Goal: Task Accomplishment & Management: Manage account settings

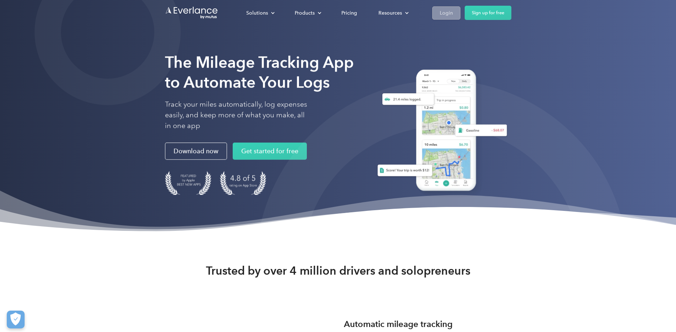
click at [449, 13] on div "Login" at bounding box center [446, 13] width 13 height 9
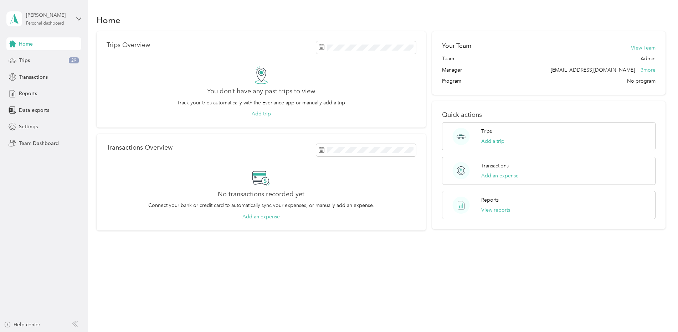
click at [55, 19] on div "[PERSON_NAME] Personal dashboard" at bounding box center [48, 18] width 45 height 14
click at [51, 60] on div "Team dashboard" at bounding box center [101, 54] width 180 height 12
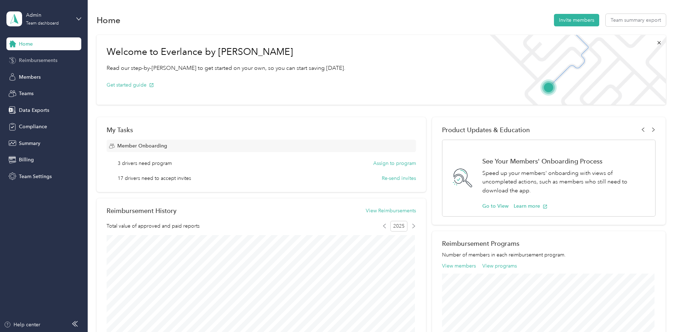
click at [33, 60] on span "Reimbursements" at bounding box center [38, 60] width 38 height 7
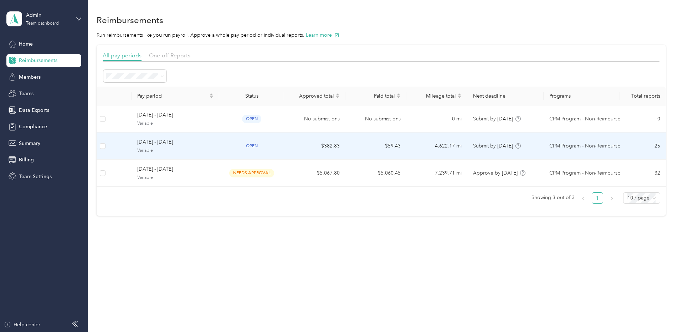
click at [165, 148] on span "Variable" at bounding box center [175, 151] width 76 height 6
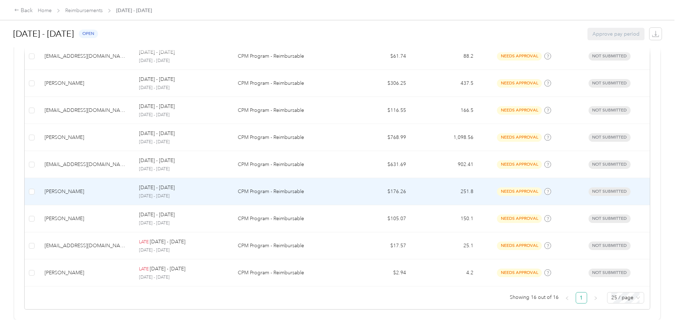
scroll to position [407, 0]
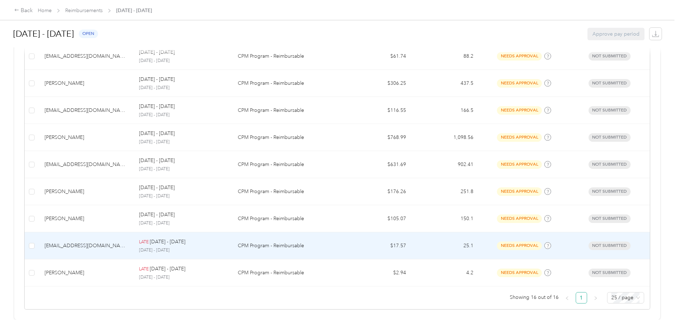
click at [65, 242] on div "[EMAIL_ADDRESS][DOMAIN_NAME]" at bounding box center [86, 246] width 83 height 8
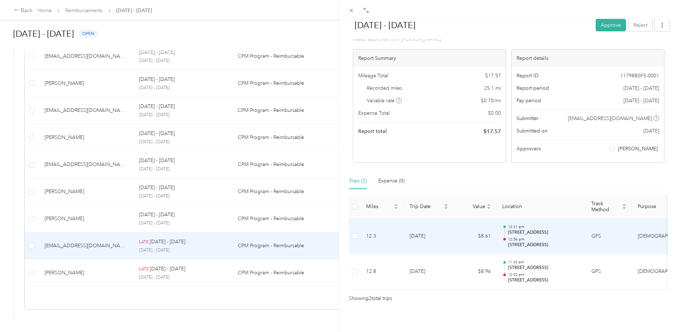
scroll to position [35, 0]
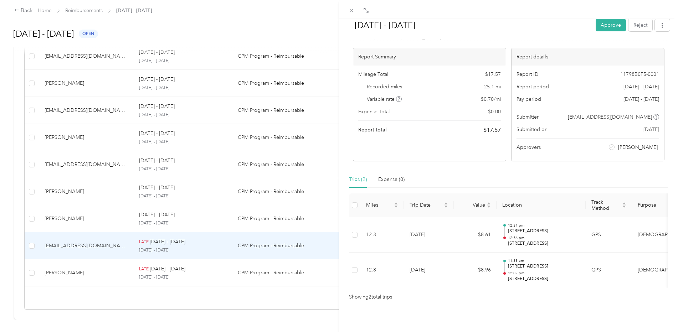
click at [102, 196] on div "[DATE] - [DATE] Approve Reject Needs Approval Needs approval from [PERSON_NAME]…" at bounding box center [339, 166] width 678 height 332
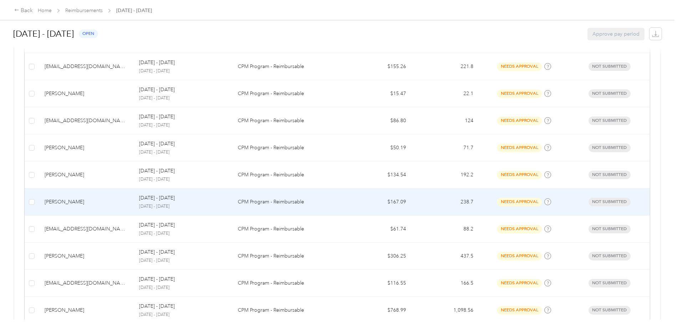
scroll to position [51, 0]
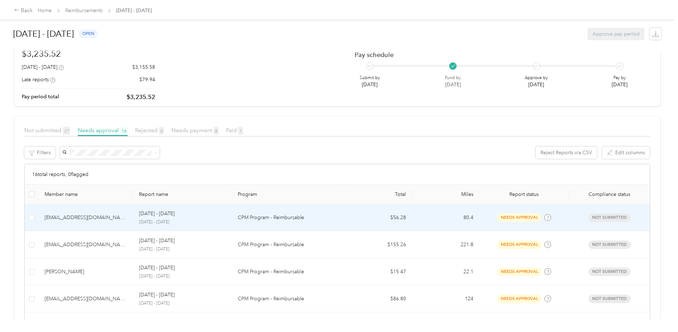
click at [97, 221] on div "[EMAIL_ADDRESS][DOMAIN_NAME]" at bounding box center [86, 218] width 83 height 8
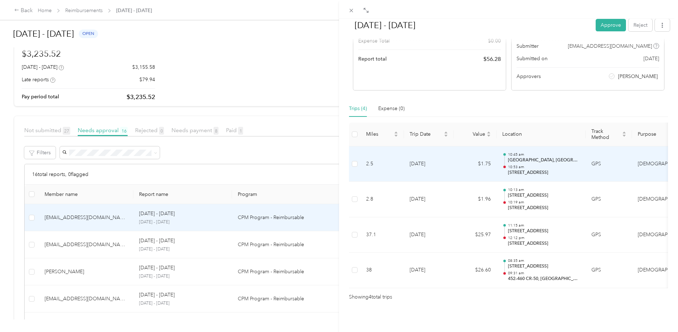
scroll to position [105, 0]
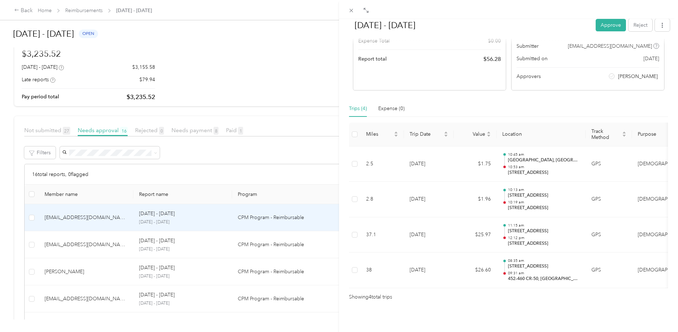
click at [140, 281] on div "[DATE] - [DATE] Approve Reject Needs Approval Needs approval from [PERSON_NAME]…" at bounding box center [339, 166] width 678 height 332
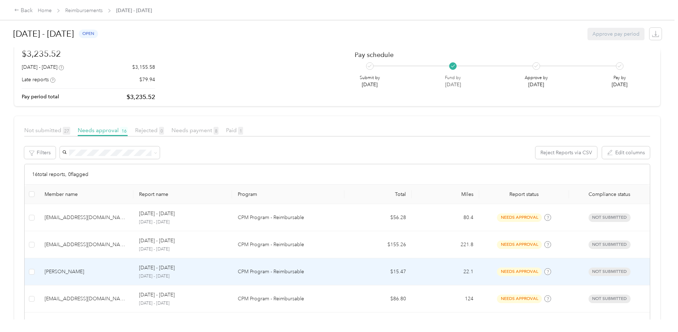
click at [155, 276] on p "[DATE] - [DATE]" at bounding box center [182, 276] width 87 height 6
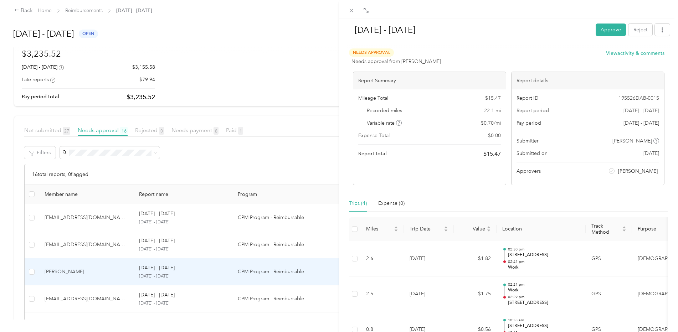
click at [105, 272] on div "[DATE] - [DATE] Approve Reject Needs Approval Needs approval from [PERSON_NAME]…" at bounding box center [339, 166] width 678 height 332
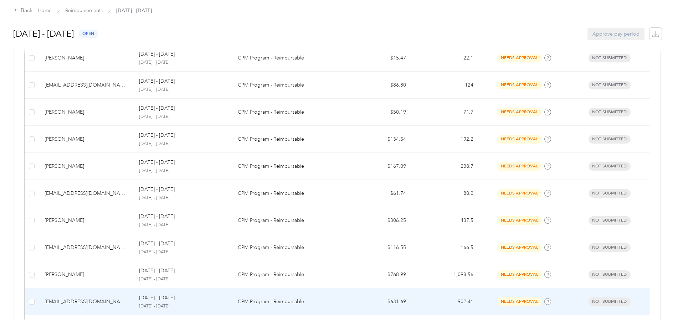
scroll to position [407, 0]
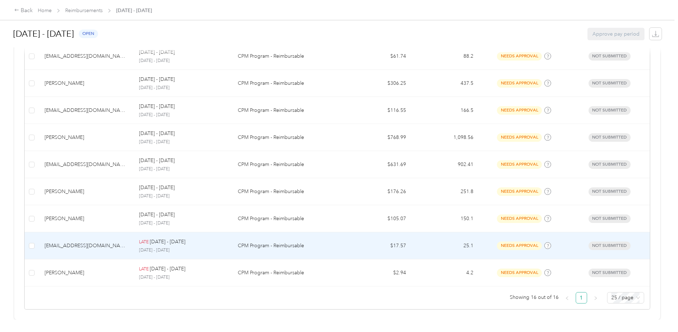
click at [99, 248] on td "[EMAIL_ADDRESS][DOMAIN_NAME]" at bounding box center [86, 245] width 94 height 27
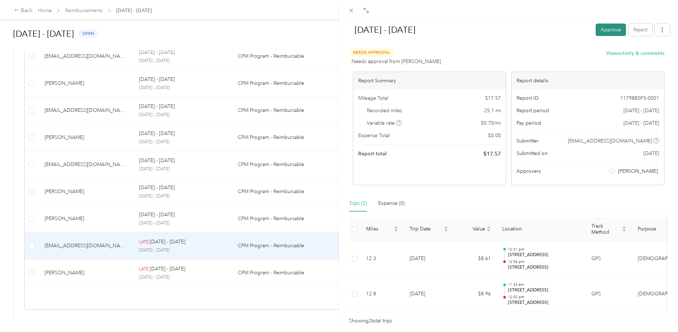
click at [603, 30] on button "Approve" at bounding box center [610, 30] width 30 height 12
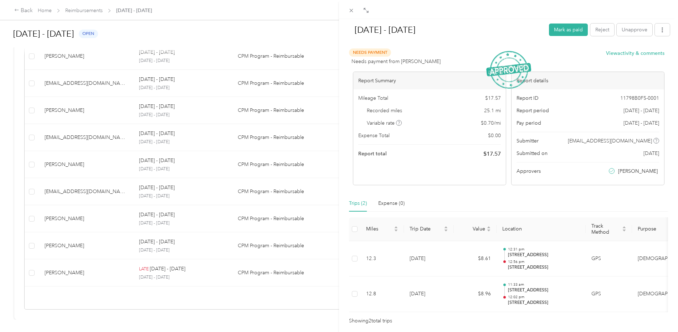
click at [84, 243] on div "[DATE] - [DATE] Mark as paid Reject Unapprove Needs Payment Needs payment from …" at bounding box center [339, 166] width 678 height 332
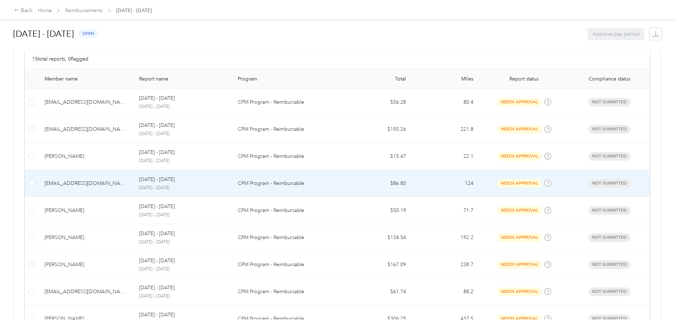
scroll to position [131, 0]
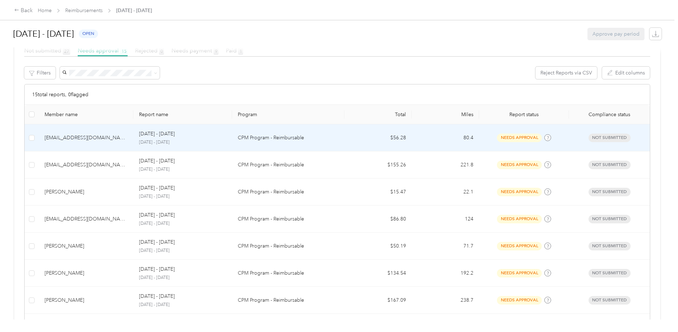
click at [89, 140] on div "[EMAIL_ADDRESS][DOMAIN_NAME]" at bounding box center [86, 138] width 83 height 8
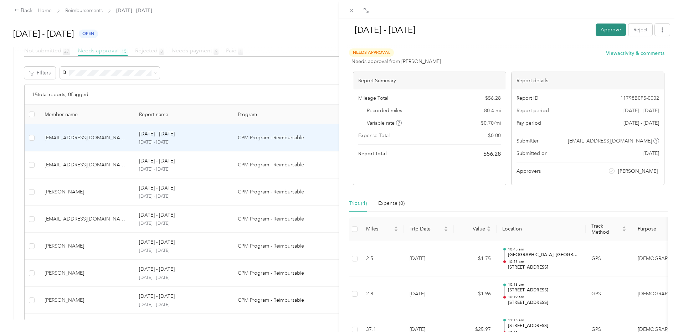
click at [604, 30] on button "Approve" at bounding box center [610, 30] width 30 height 12
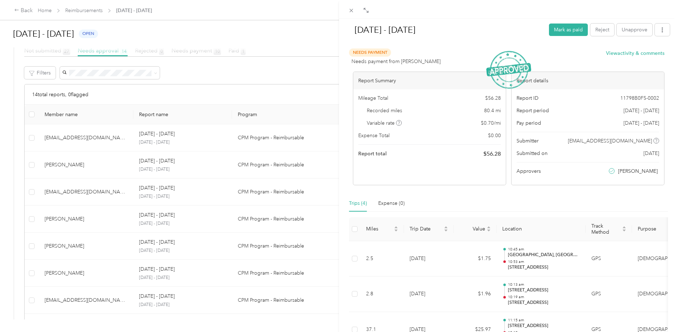
click at [58, 165] on div "[DATE] - [DATE] Mark as paid Reject Unapprove Needs Payment Needs payment from …" at bounding box center [339, 166] width 678 height 332
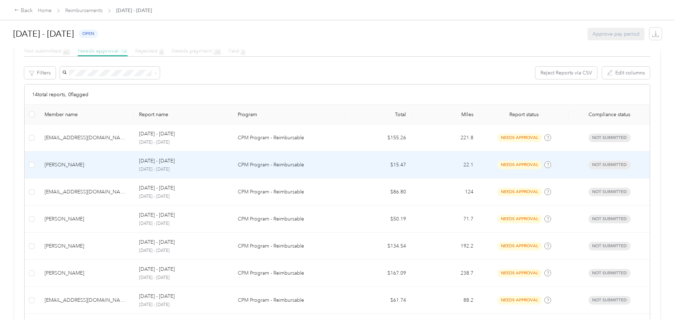
click at [58, 165] on div "[PERSON_NAME]" at bounding box center [86, 165] width 83 height 8
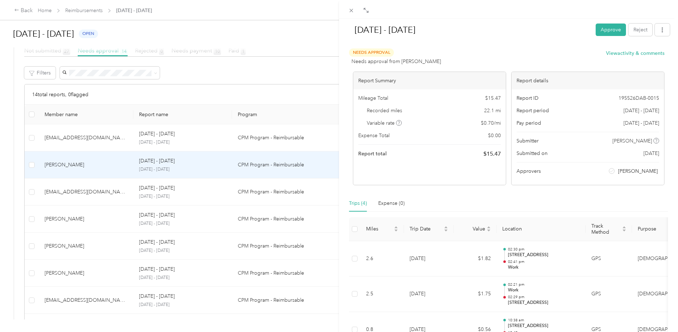
click at [62, 219] on div "[DATE] - [DATE] Approve Reject Needs Approval Needs approval from [PERSON_NAME]…" at bounding box center [339, 166] width 678 height 332
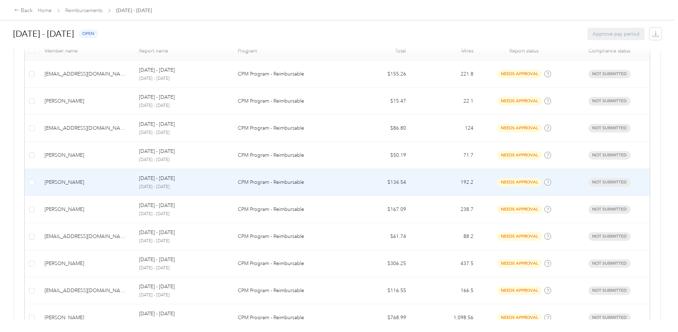
scroll to position [202, 0]
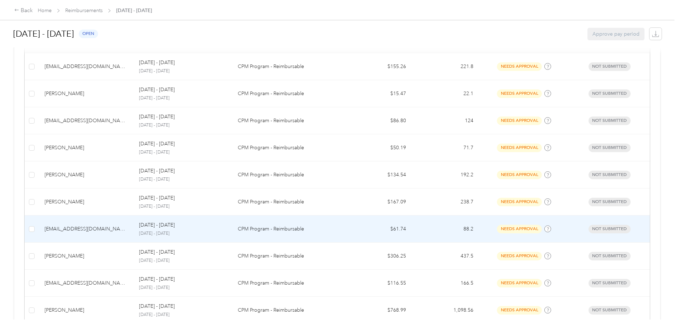
click at [85, 236] on td "[EMAIL_ADDRESS][DOMAIN_NAME]" at bounding box center [86, 229] width 94 height 27
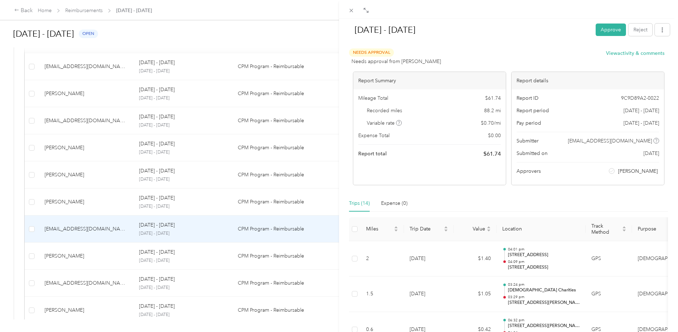
click at [50, 290] on div "[DATE] - [DATE] Approve Reject Needs Approval Needs approval from [PERSON_NAME]…" at bounding box center [339, 166] width 678 height 332
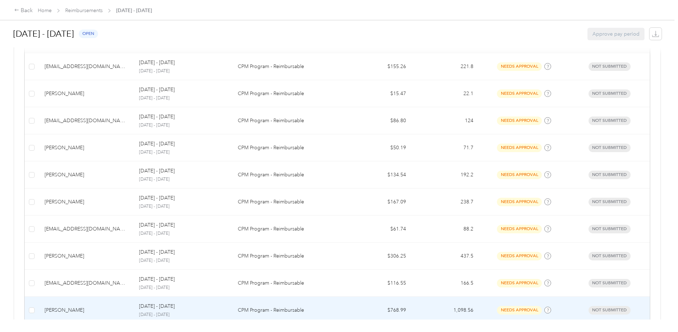
scroll to position [353, 0]
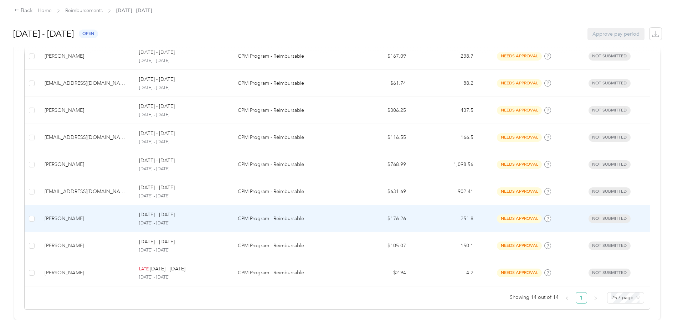
click at [57, 219] on td "[PERSON_NAME]" at bounding box center [86, 218] width 94 height 27
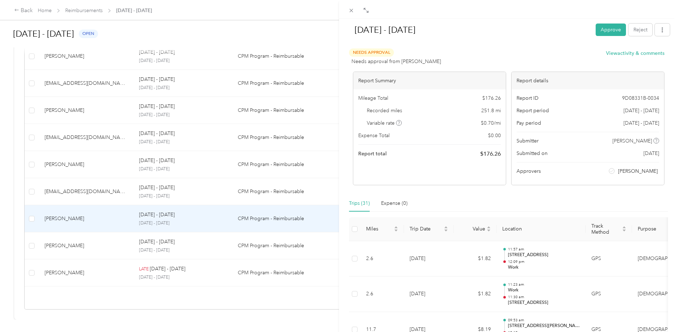
click at [68, 270] on div "[DATE] - [DATE] Approve Reject Needs Approval Needs approval from [PERSON_NAME]…" at bounding box center [339, 166] width 678 height 332
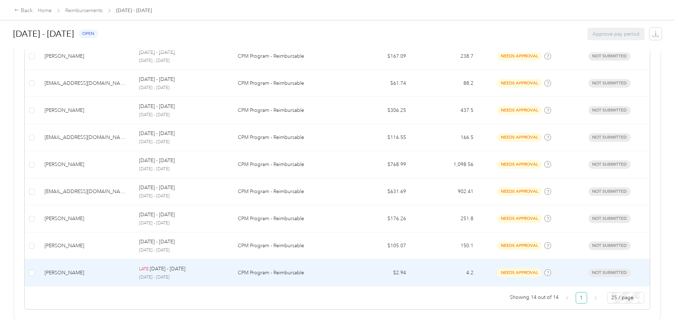
click at [81, 269] on div "[PERSON_NAME]" at bounding box center [86, 273] width 83 height 8
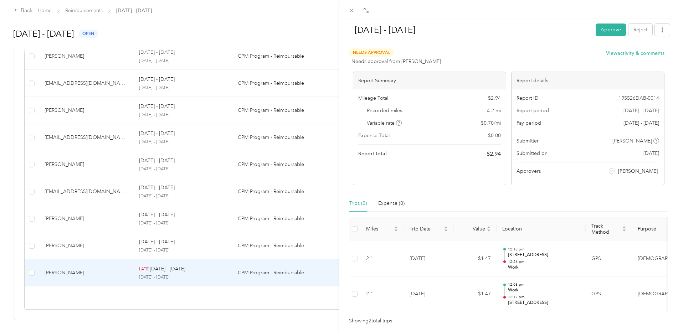
click at [81, 269] on div "[DATE] - [DATE] Approve Reject Needs Approval Needs approval from [PERSON_NAME]…" at bounding box center [339, 166] width 678 height 332
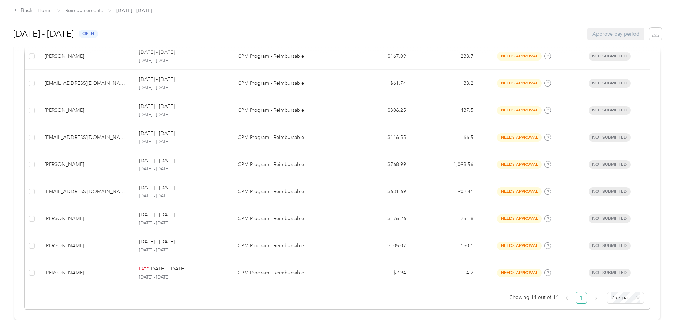
click at [81, 269] on div "[PERSON_NAME]" at bounding box center [86, 273] width 83 height 8
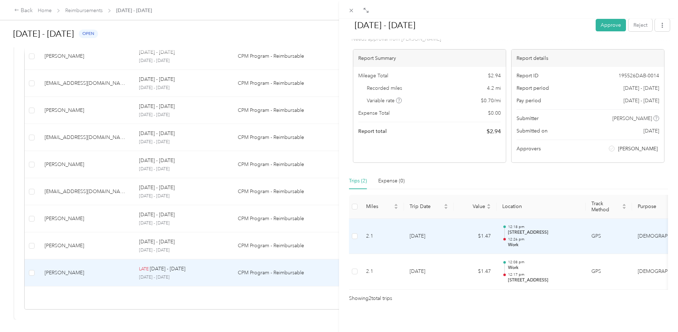
scroll to position [35, 0]
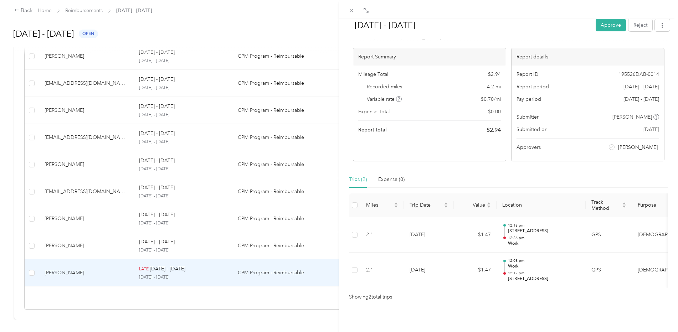
click at [86, 168] on div "[DATE] - [DATE] Approve Reject Needs Approval Needs approval from [PERSON_NAME]…" at bounding box center [339, 166] width 678 height 332
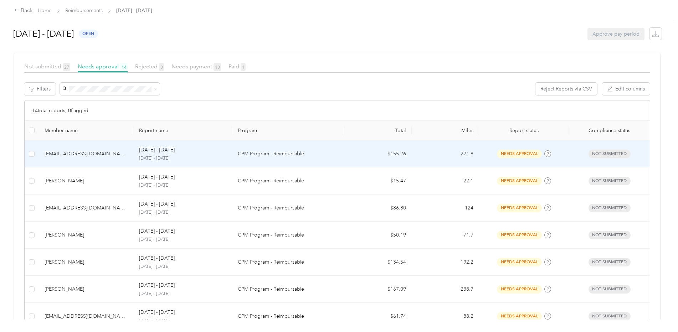
scroll to position [214, 0]
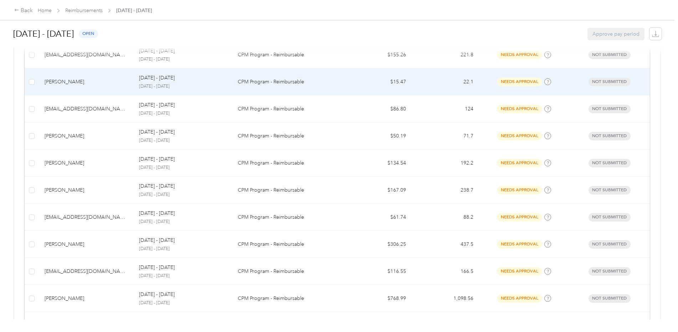
click at [75, 85] on div "[PERSON_NAME]" at bounding box center [86, 82] width 83 height 8
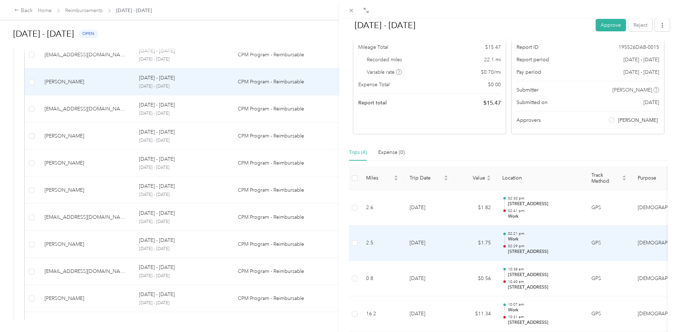
scroll to position [105, 0]
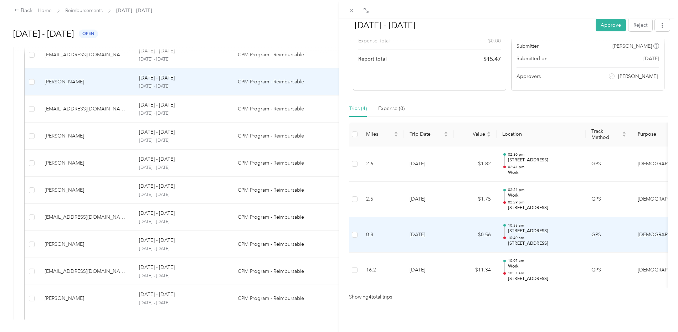
click at [522, 236] on p "10:40 am" at bounding box center [544, 238] width 72 height 5
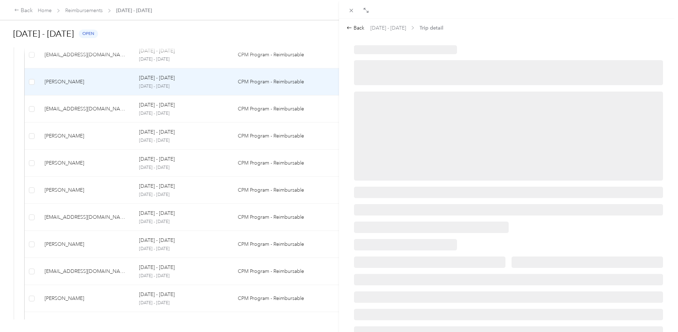
scroll to position [0, 0]
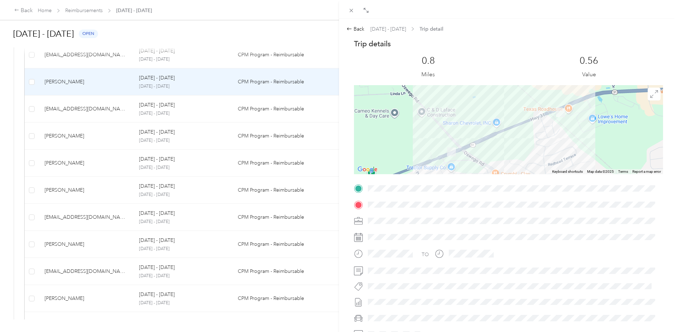
click at [447, 152] on img at bounding box center [451, 152] width 9 height 9
click at [650, 95] on icon at bounding box center [654, 94] width 8 height 8
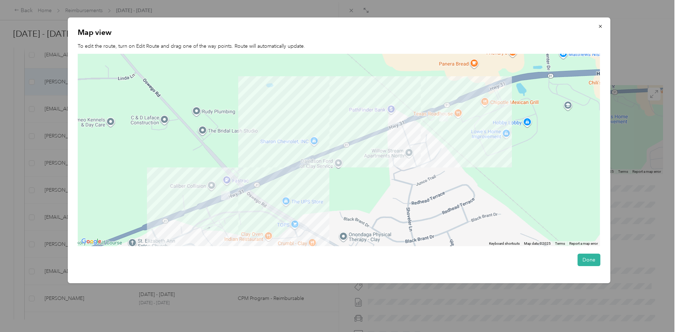
click at [200, 200] on div at bounding box center [339, 150] width 522 height 193
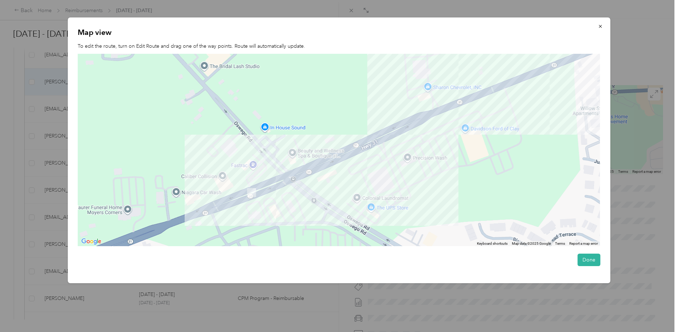
click at [251, 197] on div at bounding box center [339, 150] width 522 height 193
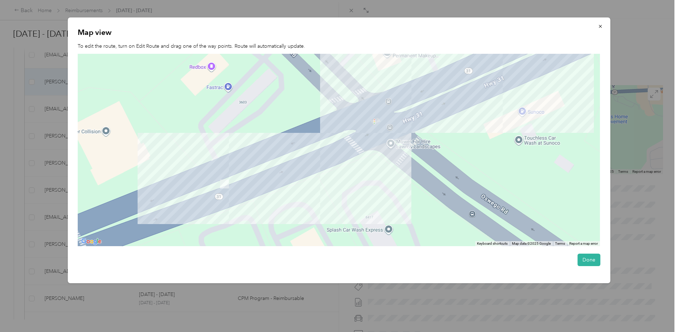
drag, startPoint x: 132, startPoint y: 180, endPoint x: 254, endPoint y: 156, distance: 124.2
click at [254, 156] on div at bounding box center [339, 150] width 522 height 193
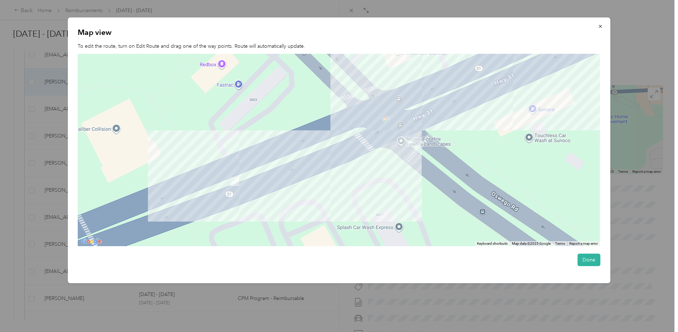
click at [236, 185] on img at bounding box center [234, 181] width 9 height 9
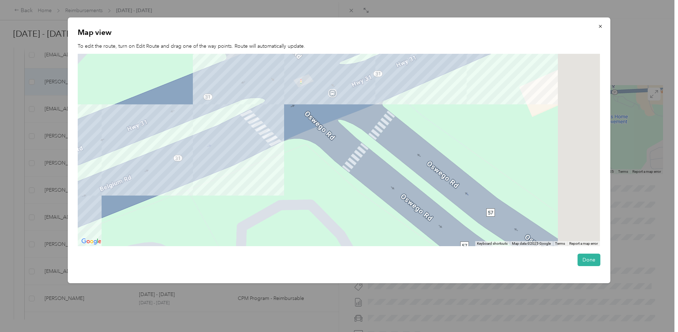
drag, startPoint x: 414, startPoint y: 130, endPoint x: 17, endPoint y: 182, distance: 400.3
click at [19, 332] on div "Back [DATE] - [DATE] Trip detail Trip details This trip cannot be edited becaus…" at bounding box center [337, 332] width 674 height 0
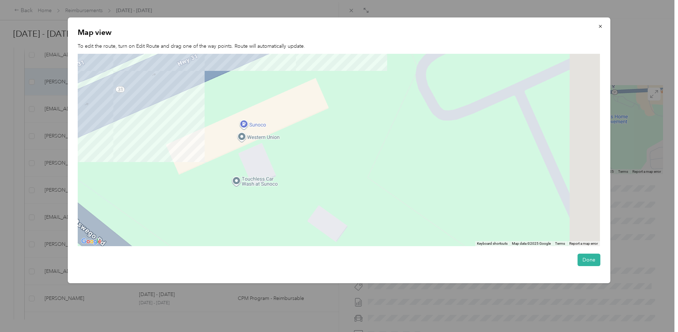
drag, startPoint x: 211, startPoint y: 164, endPoint x: 82, endPoint y: 207, distance: 136.3
click at [83, 205] on div at bounding box center [339, 150] width 522 height 193
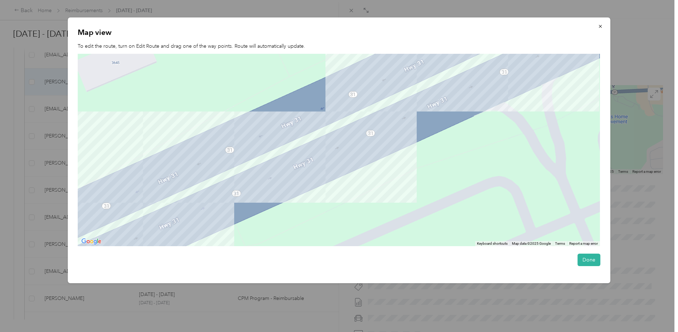
drag, startPoint x: 229, startPoint y: 100, endPoint x: 239, endPoint y: 263, distance: 162.7
click at [220, 261] on div "Map view To edit the route, turn on Edit Route and drag one of the way points. …" at bounding box center [339, 150] width 542 height 266
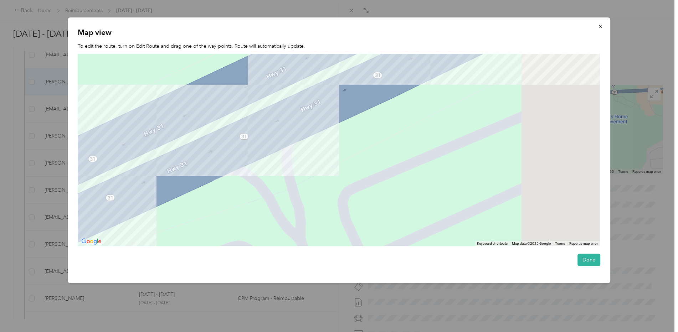
drag, startPoint x: 404, startPoint y: 128, endPoint x: 9, endPoint y: 255, distance: 415.2
click at [10, 332] on div "Back [DATE] - [DATE] Trip detail Trip details This trip cannot be edited becaus…" at bounding box center [337, 332] width 674 height 0
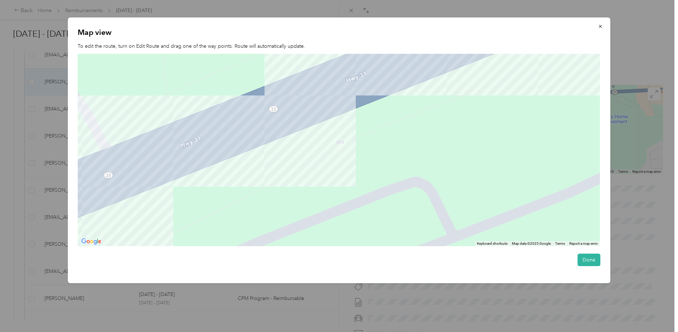
drag, startPoint x: 493, startPoint y: 69, endPoint x: 68, endPoint y: 225, distance: 453.3
click at [68, 225] on div "Map view To edit the route, turn on Edit Route and drag one of the way points. …" at bounding box center [339, 150] width 542 height 266
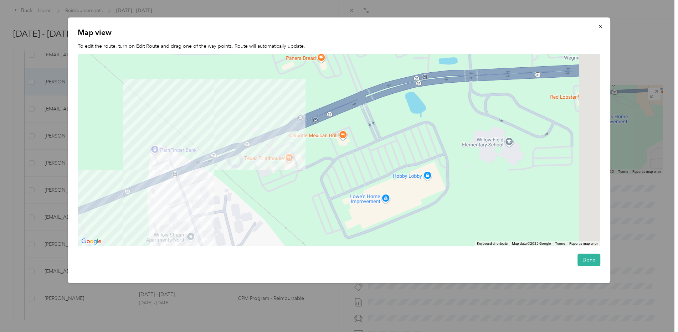
drag, startPoint x: 513, startPoint y: 117, endPoint x: 253, endPoint y: 185, distance: 268.8
click at [253, 185] on div at bounding box center [339, 150] width 522 height 193
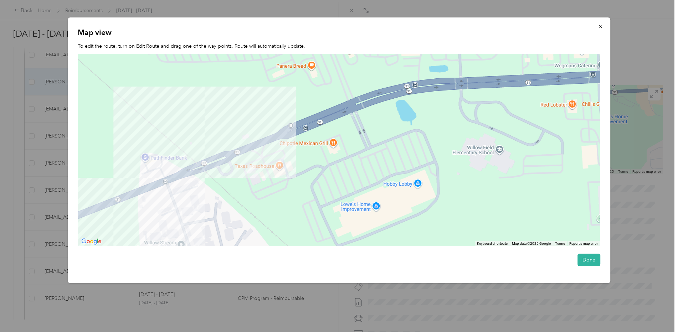
click at [247, 169] on img at bounding box center [251, 169] width 9 height 9
click at [255, 168] on img at bounding box center [251, 169] width 9 height 9
click at [241, 169] on div at bounding box center [339, 150] width 522 height 193
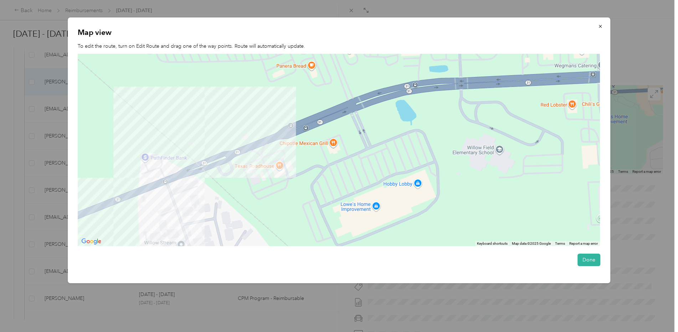
click at [241, 169] on div at bounding box center [339, 150] width 522 height 193
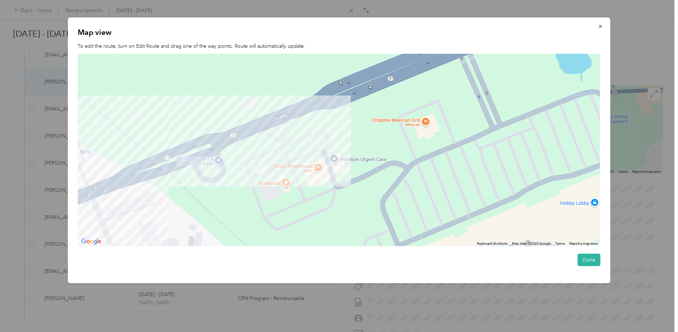
click at [263, 170] on img at bounding box center [262, 170] width 9 height 9
click at [251, 187] on div at bounding box center [339, 150] width 522 height 193
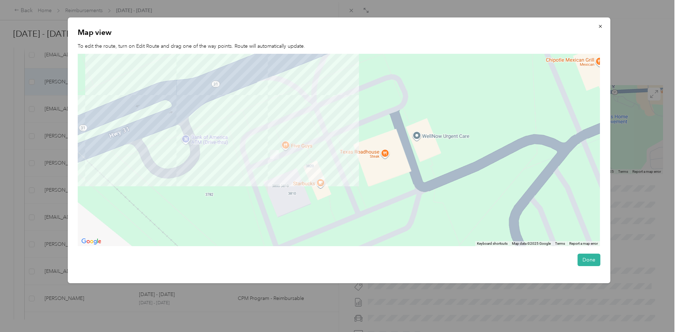
click at [252, 186] on div at bounding box center [339, 150] width 522 height 193
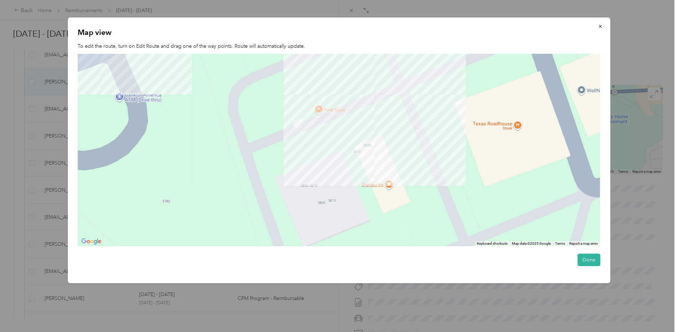
click at [252, 186] on div at bounding box center [339, 150] width 522 height 193
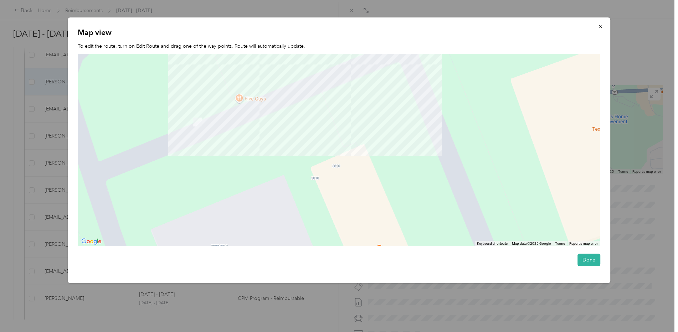
drag, startPoint x: 427, startPoint y: 97, endPoint x: 278, endPoint y: 159, distance: 161.8
click at [278, 159] on div at bounding box center [339, 150] width 522 height 193
click at [595, 258] on button "Done" at bounding box center [588, 260] width 23 height 12
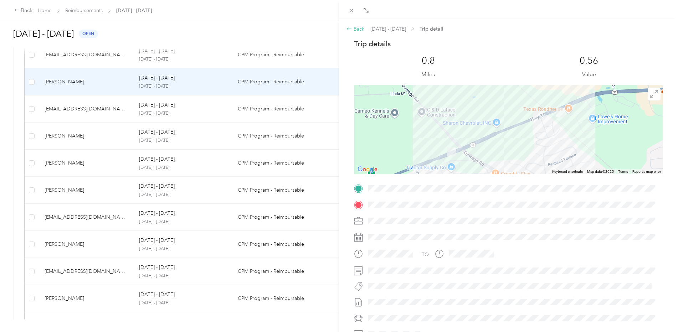
click at [353, 29] on div "Back" at bounding box center [355, 28] width 18 height 7
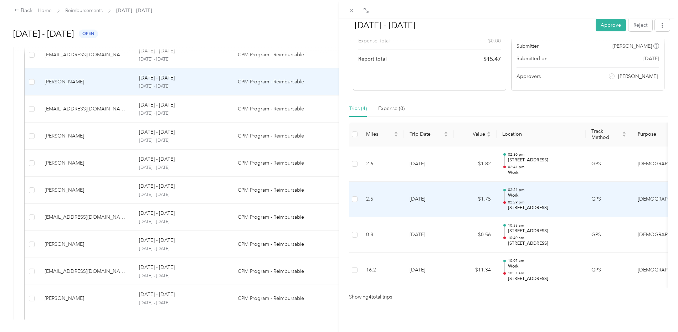
scroll to position [105, 0]
click at [565, 205] on p "[STREET_ADDRESS]" at bounding box center [544, 208] width 72 height 6
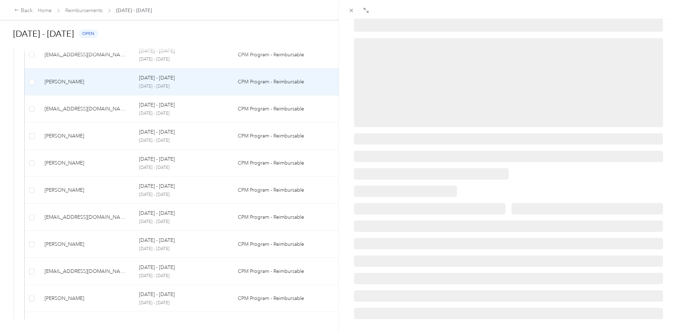
click at [565, 196] on div at bounding box center [508, 155] width 324 height 327
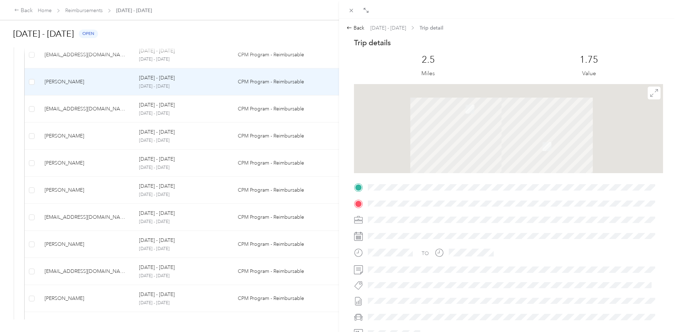
scroll to position [0, 0]
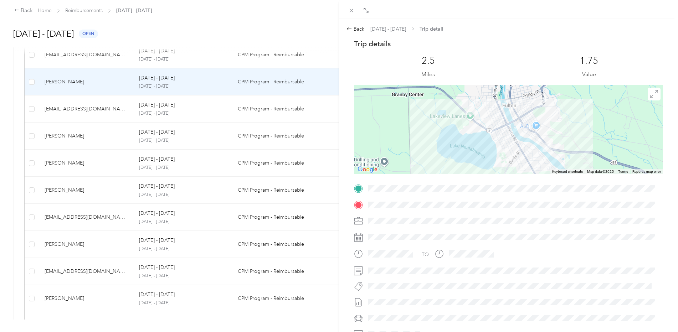
click at [545, 153] on div at bounding box center [508, 129] width 309 height 89
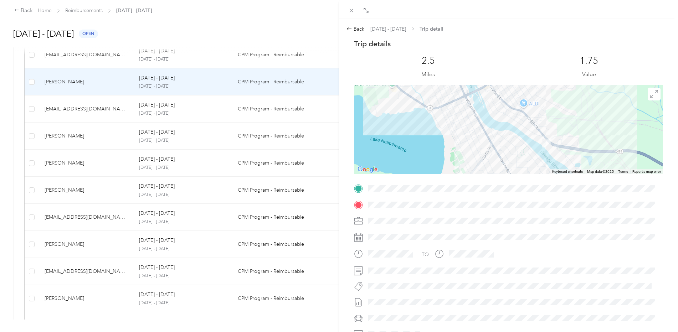
click at [545, 144] on img at bounding box center [546, 143] width 9 height 9
click at [650, 94] on icon at bounding box center [654, 94] width 8 height 8
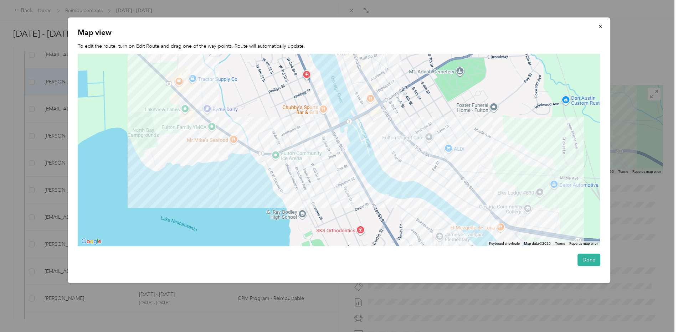
click at [502, 229] on div at bounding box center [339, 150] width 522 height 193
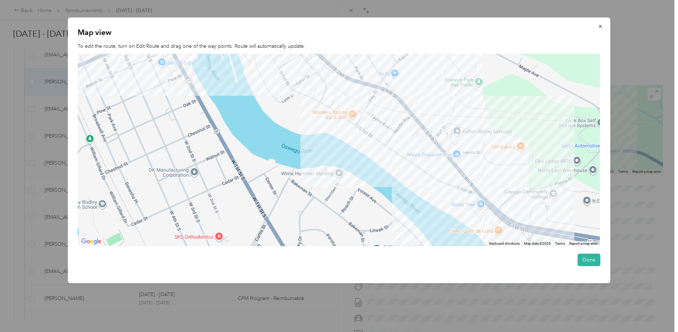
click at [464, 216] on div at bounding box center [339, 150] width 522 height 193
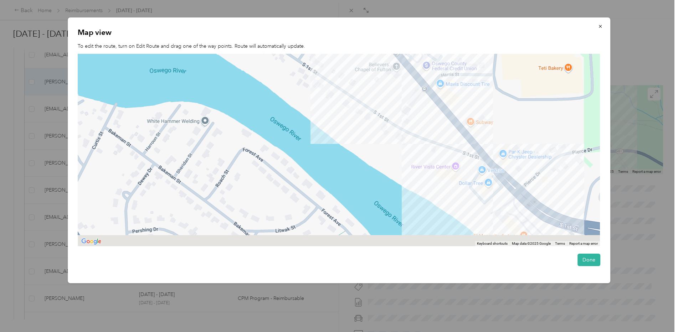
drag, startPoint x: 511, startPoint y: 205, endPoint x: 466, endPoint y: 127, distance: 89.4
click at [466, 127] on div at bounding box center [339, 150] width 522 height 193
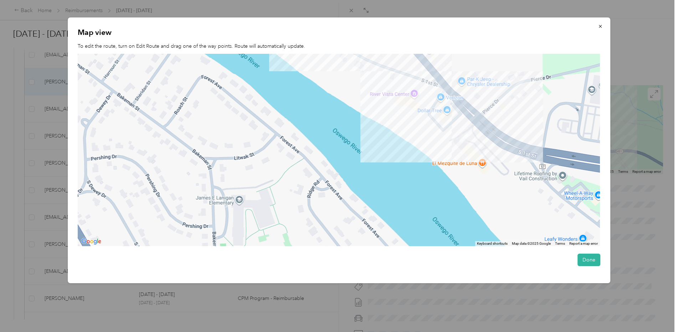
click at [445, 149] on div at bounding box center [339, 150] width 522 height 193
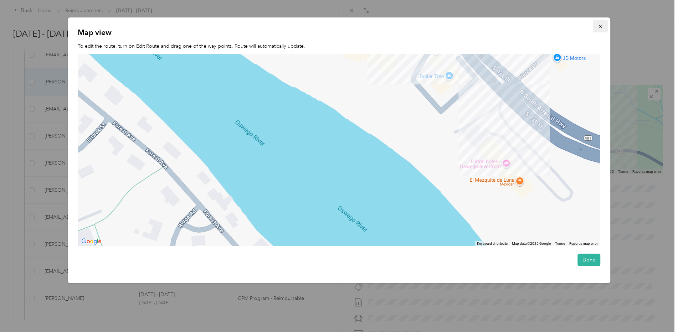
click at [601, 26] on icon "button" at bounding box center [600, 26] width 3 height 3
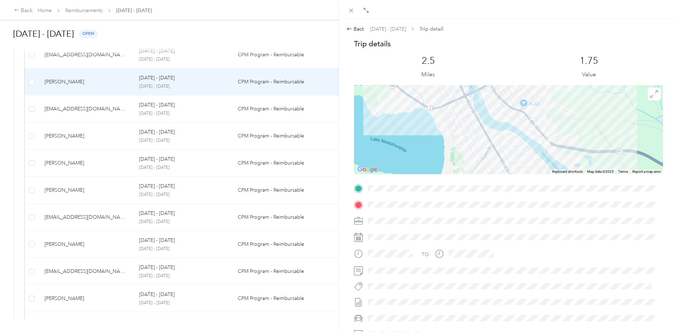
click at [84, 79] on div "Back [DATE] - [DATE] Trip detail Trip details This trip cannot be edited becaus…" at bounding box center [339, 166] width 678 height 332
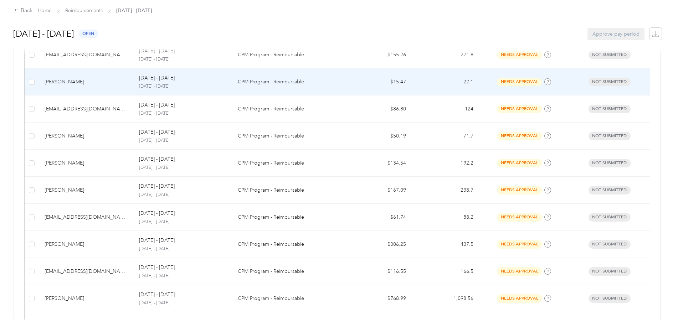
click at [84, 79] on div "[PERSON_NAME]" at bounding box center [86, 82] width 83 height 8
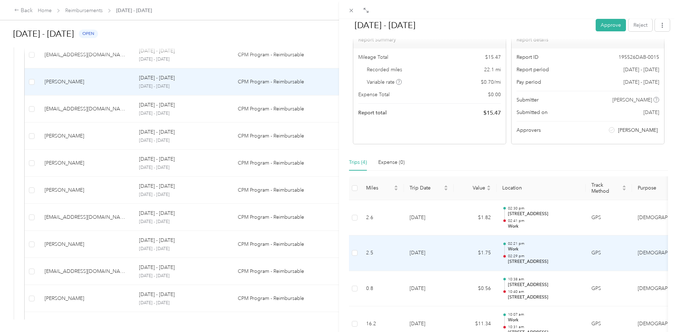
scroll to position [105, 0]
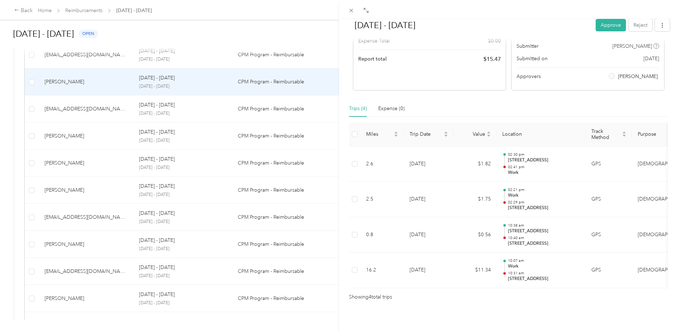
click at [75, 221] on div "[DATE] - [DATE] Approve Reject Needs Approval Needs approval from [PERSON_NAME]…" at bounding box center [339, 166] width 678 height 332
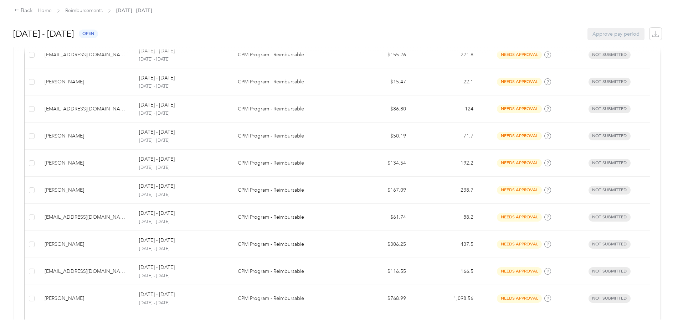
click at [75, 221] on div at bounding box center [339, 166] width 678 height 332
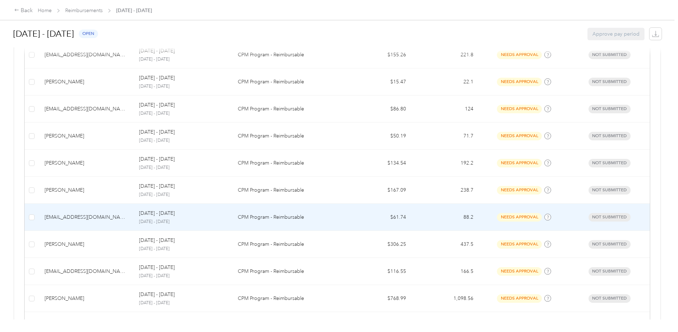
click at [170, 219] on p "[DATE] - [DATE]" at bounding box center [182, 222] width 87 height 6
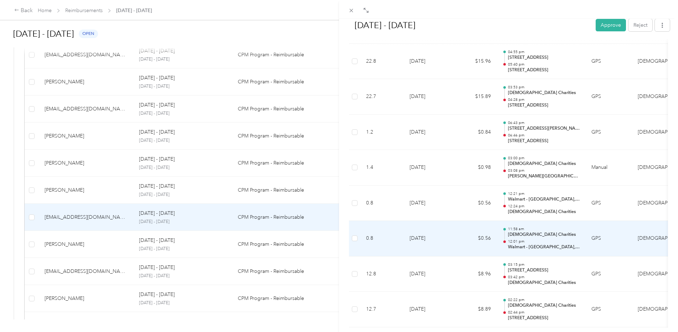
scroll to position [460, 0]
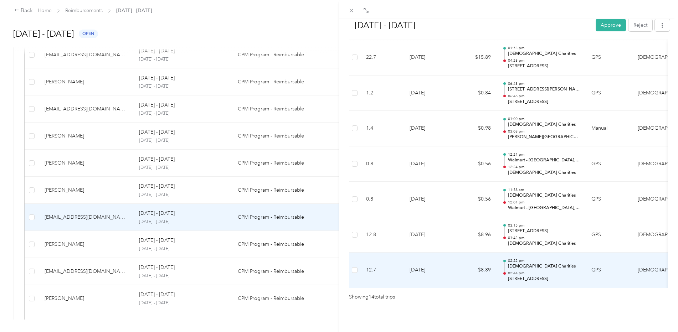
click at [523, 276] on p "[STREET_ADDRESS]" at bounding box center [544, 279] width 72 height 6
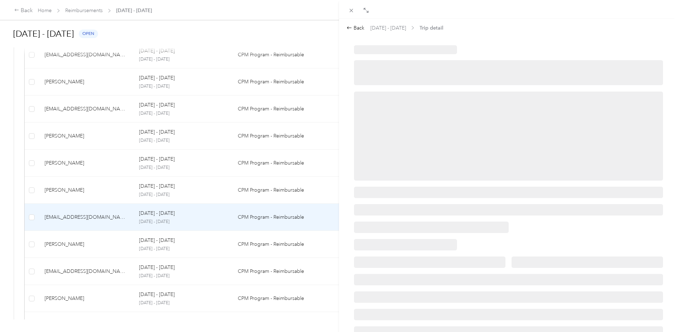
scroll to position [0, 0]
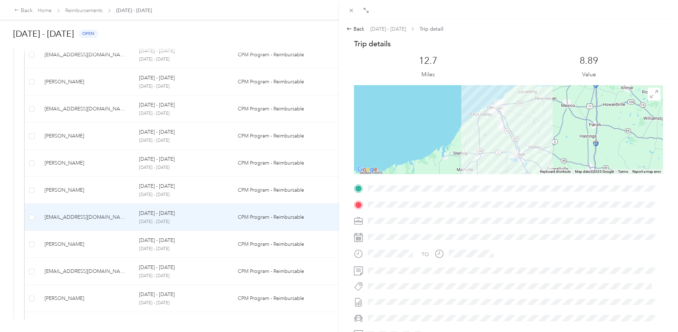
click at [496, 105] on img at bounding box center [497, 103] width 9 height 9
click at [651, 95] on icon at bounding box center [654, 94] width 8 height 8
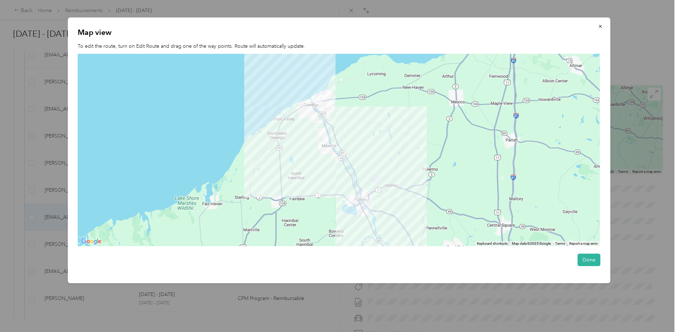
click at [319, 98] on img at bounding box center [318, 98] width 9 height 9
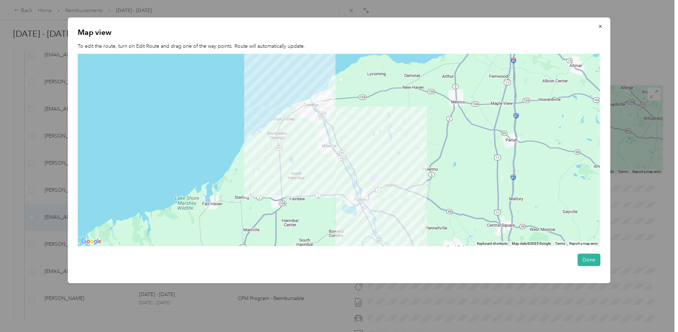
click at [319, 98] on img at bounding box center [318, 98] width 9 height 9
click at [337, 163] on div at bounding box center [339, 150] width 522 height 193
click at [337, 162] on div at bounding box center [339, 150] width 522 height 193
click at [296, 111] on div at bounding box center [339, 150] width 522 height 193
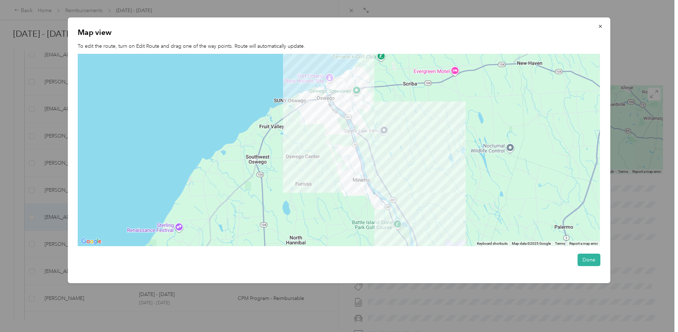
click at [338, 82] on img at bounding box center [340, 86] width 9 height 9
click at [382, 90] on div at bounding box center [339, 150] width 522 height 193
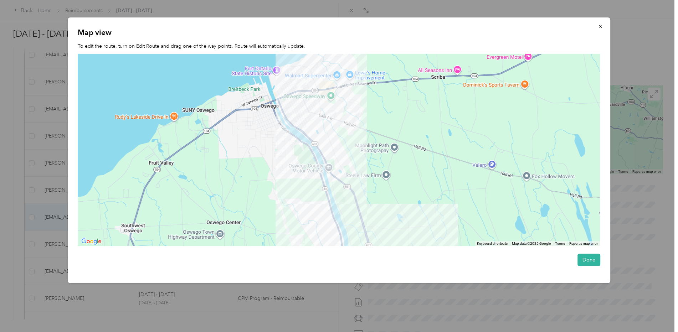
click at [306, 103] on div at bounding box center [339, 150] width 522 height 193
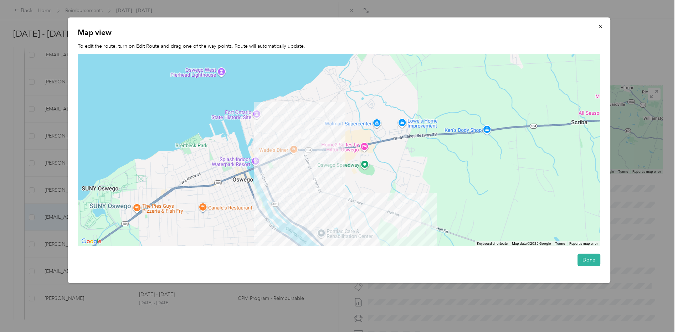
drag, startPoint x: 305, startPoint y: 110, endPoint x: 316, endPoint y: 202, distance: 92.9
click at [316, 202] on div at bounding box center [339, 150] width 522 height 193
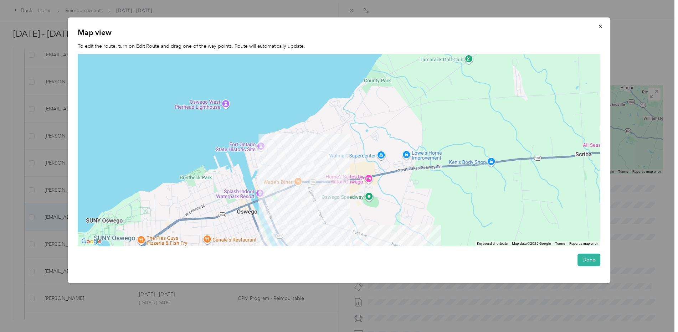
click at [317, 162] on div at bounding box center [339, 150] width 522 height 193
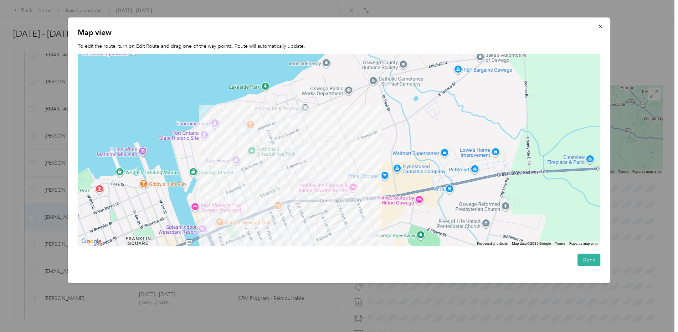
click at [324, 167] on div at bounding box center [339, 150] width 522 height 193
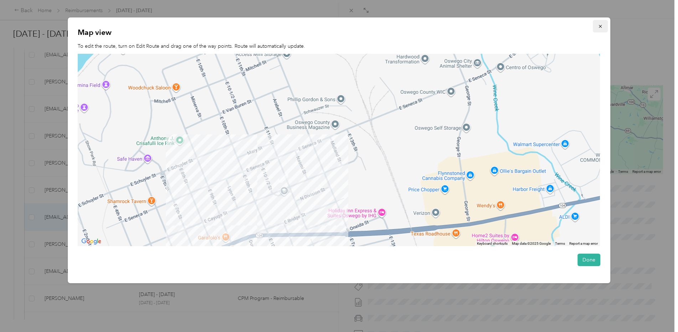
click at [601, 27] on icon "button" at bounding box center [600, 26] width 3 height 3
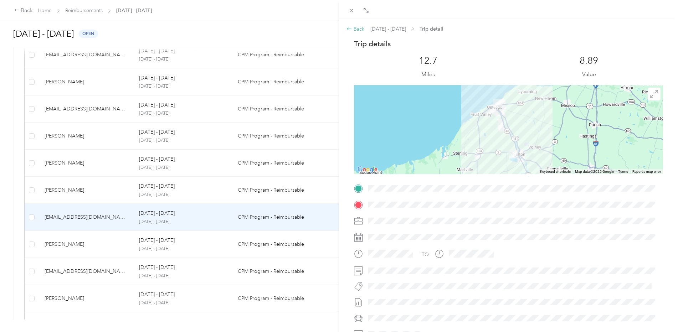
click at [354, 27] on div "Back" at bounding box center [355, 28] width 18 height 7
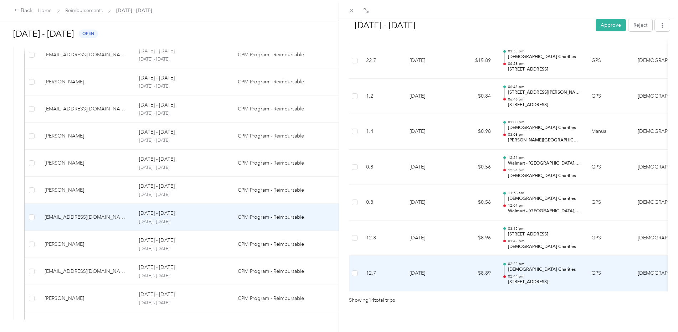
scroll to position [460, 0]
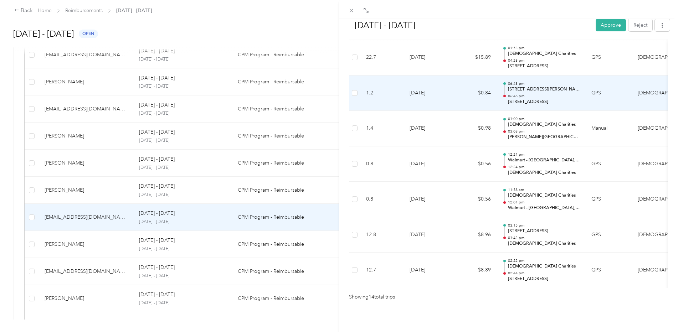
click at [511, 99] on p "[STREET_ADDRESS]" at bounding box center [544, 102] width 72 height 6
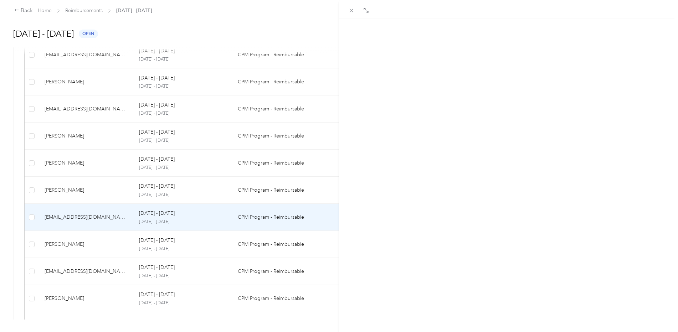
scroll to position [0, 0]
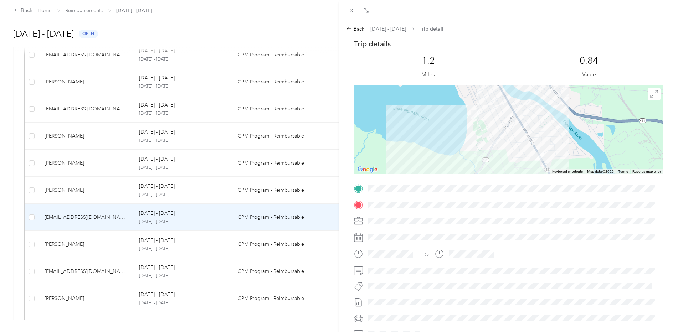
click at [540, 157] on img at bounding box center [539, 156] width 9 height 9
click at [518, 162] on div at bounding box center [508, 129] width 309 height 89
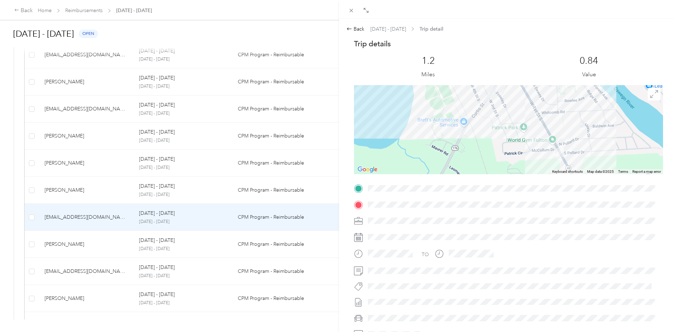
click at [542, 159] on div at bounding box center [508, 129] width 309 height 89
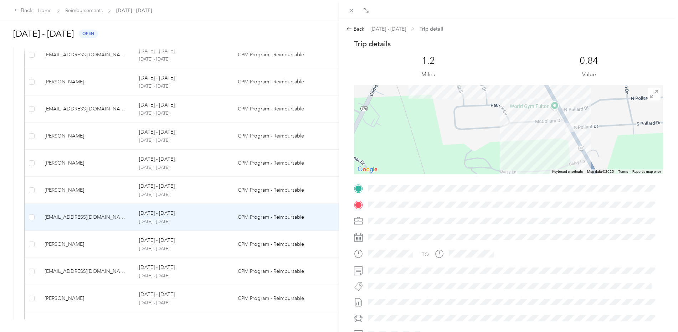
drag, startPoint x: 544, startPoint y: 159, endPoint x: 509, endPoint y: 106, distance: 63.3
click at [509, 107] on div at bounding box center [508, 129] width 309 height 89
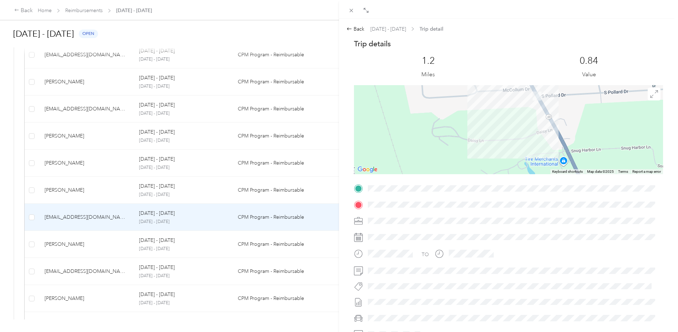
click at [591, 128] on div at bounding box center [508, 129] width 309 height 89
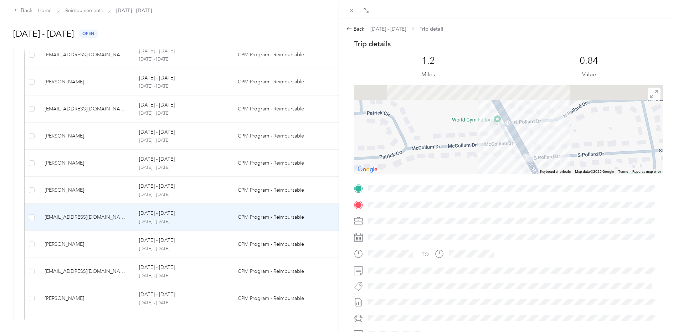
drag, startPoint x: 534, startPoint y: 114, endPoint x: 590, endPoint y: 220, distance: 119.7
click at [590, 220] on div "Trip details This trip cannot be edited because it is either under review, appr…" at bounding box center [508, 197] width 309 height 317
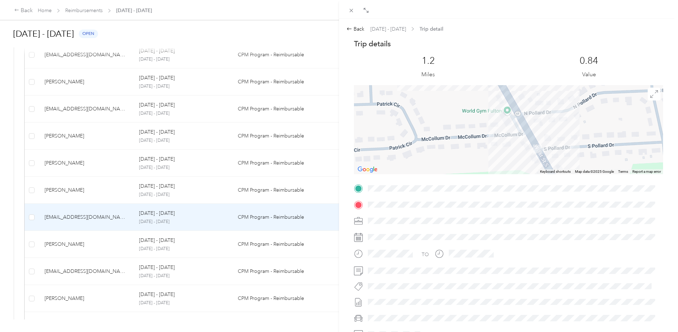
drag, startPoint x: 561, startPoint y: 146, endPoint x: 534, endPoint y: 61, distance: 88.8
click at [534, 61] on div "Trip details This trip cannot be edited because it is either under review, appr…" at bounding box center [508, 197] width 309 height 317
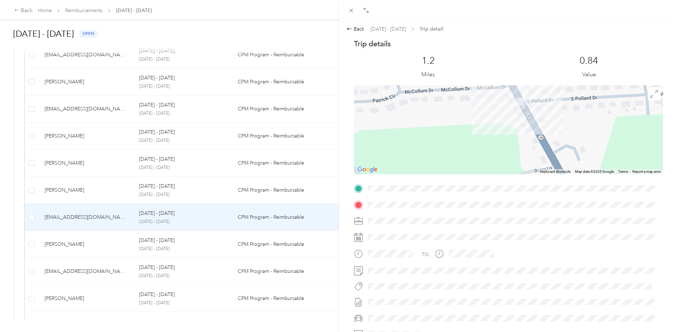
click at [545, 107] on div at bounding box center [508, 129] width 309 height 89
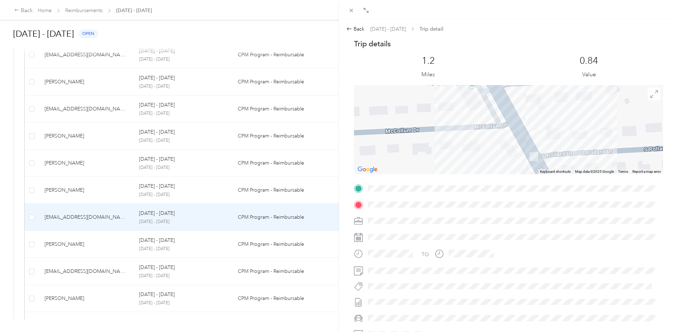
drag, startPoint x: 552, startPoint y: 145, endPoint x: 571, endPoint y: 173, distance: 33.5
click at [571, 173] on div "Keyboard shortcuts Map Data Map data ©2025 Google Map data ©2025 Google 20 m Cl…" at bounding box center [508, 129] width 309 height 89
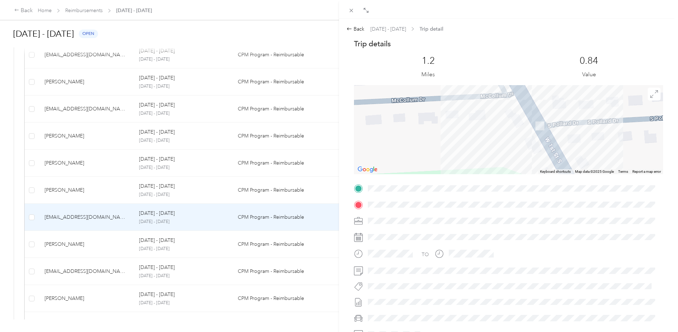
drag, startPoint x: 554, startPoint y: 118, endPoint x: 559, endPoint y: 86, distance: 32.0
click at [559, 86] on div at bounding box center [508, 129] width 309 height 89
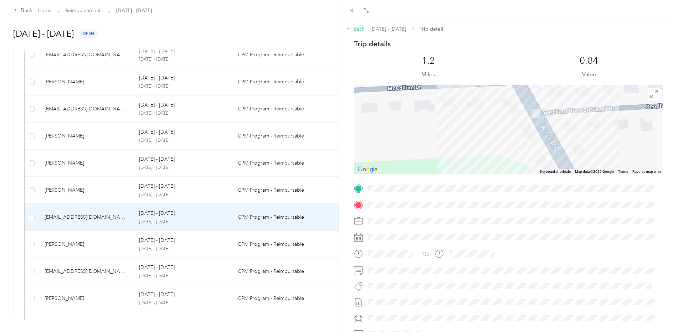
click at [355, 25] on div "Back" at bounding box center [355, 28] width 18 height 7
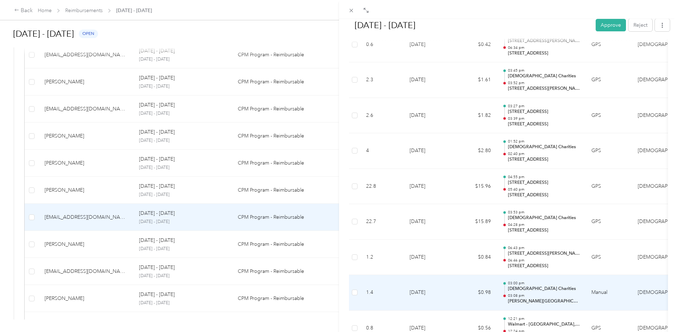
scroll to position [428, 0]
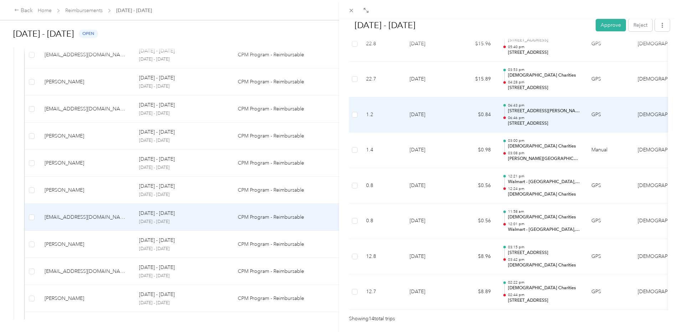
click at [517, 120] on p "[STREET_ADDRESS]" at bounding box center [544, 123] width 72 height 6
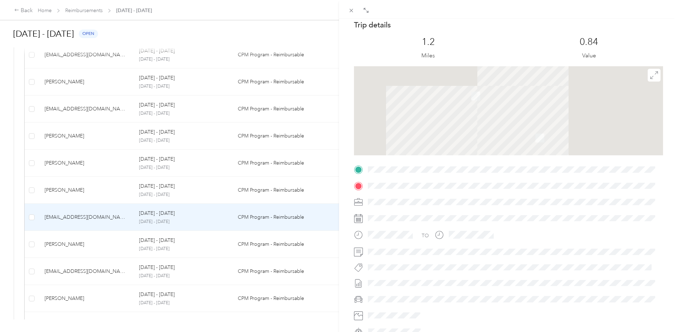
scroll to position [0, 0]
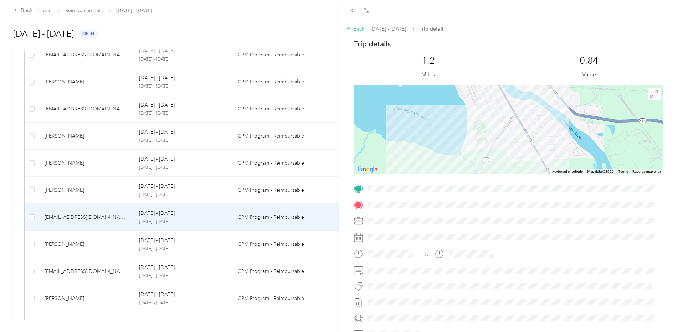
click at [358, 27] on div "Back" at bounding box center [355, 28] width 18 height 7
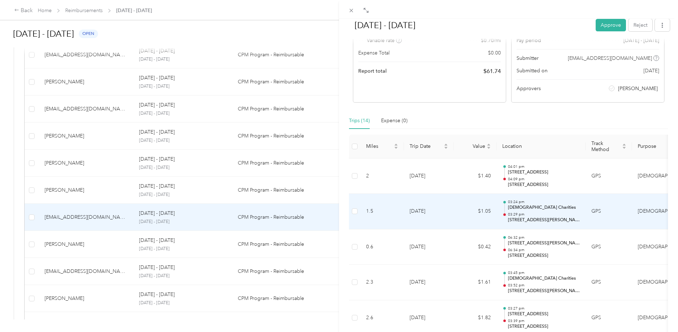
scroll to position [42, 0]
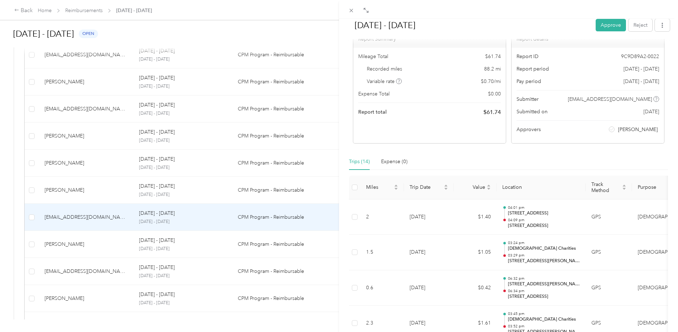
click at [69, 220] on div "[DATE] - [DATE] Approve Reject Needs Approval Needs approval from [PERSON_NAME]…" at bounding box center [339, 166] width 678 height 332
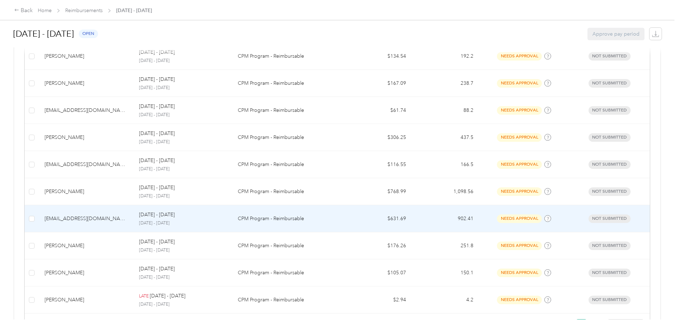
scroll to position [353, 0]
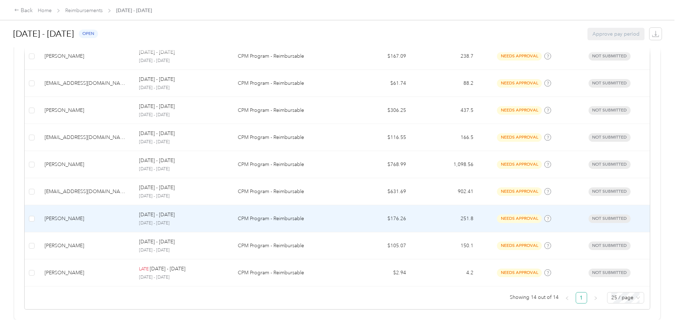
click at [69, 215] on div "[PERSON_NAME]" at bounding box center [86, 219] width 83 height 8
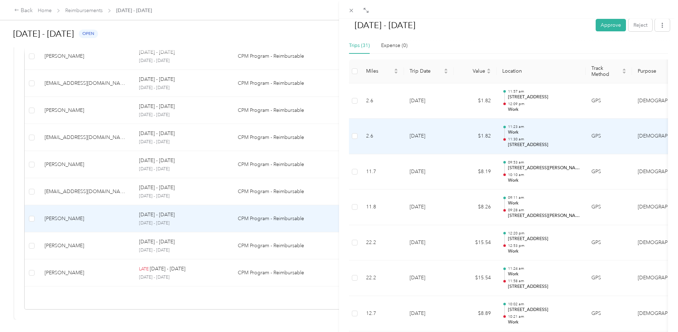
scroll to position [136, 0]
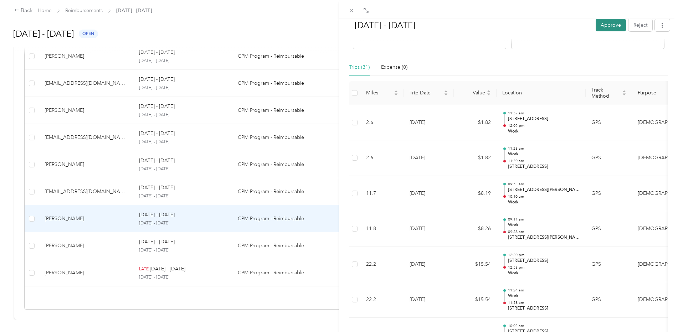
click at [607, 24] on button "Approve" at bounding box center [610, 25] width 30 height 12
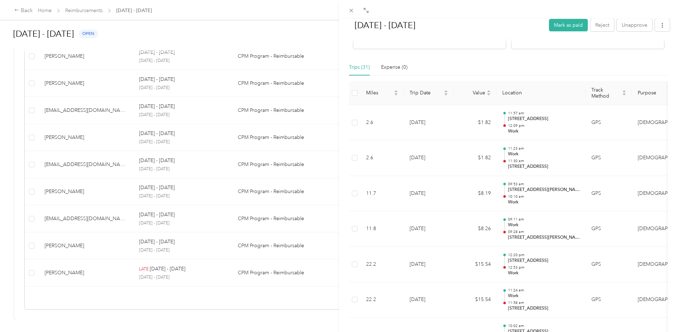
click at [64, 238] on div "[DATE] - [DATE] Mark as paid Reject Unapprove Needs Payment Needs payment from …" at bounding box center [339, 166] width 678 height 332
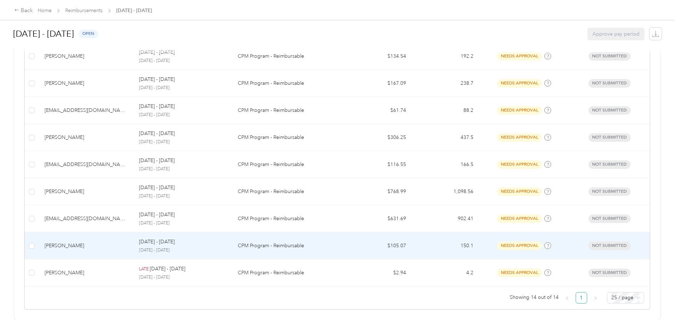
click at [73, 242] on div "[PERSON_NAME]" at bounding box center [86, 246] width 83 height 8
